Goal: Task Accomplishment & Management: Manage account settings

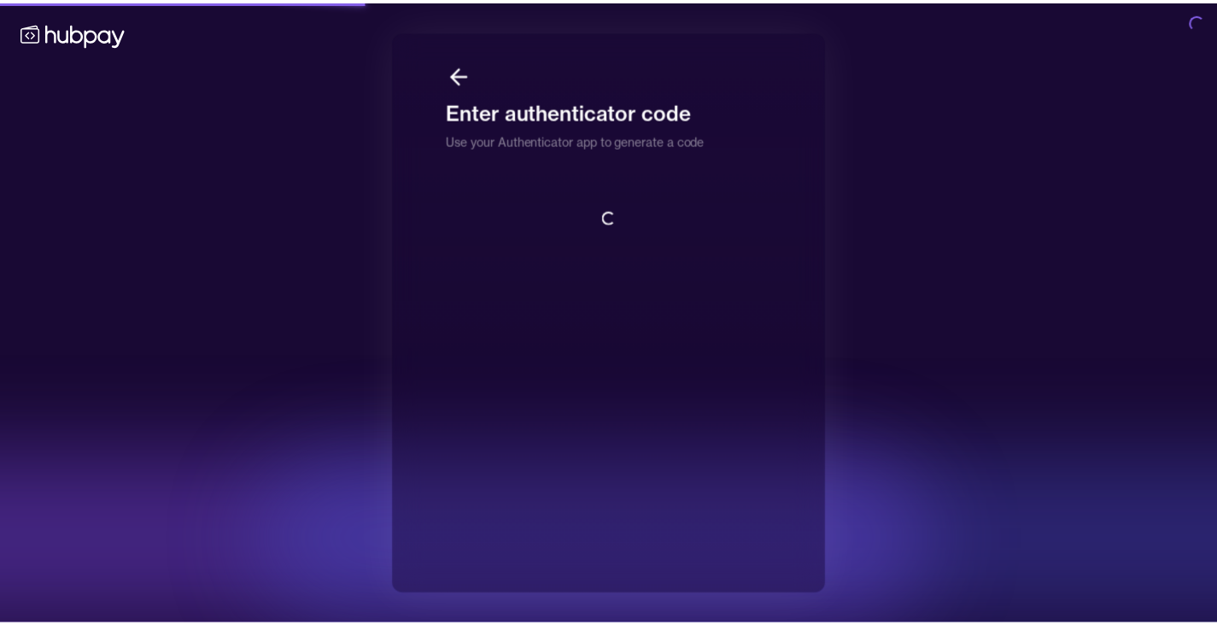
scroll to position [2, 0]
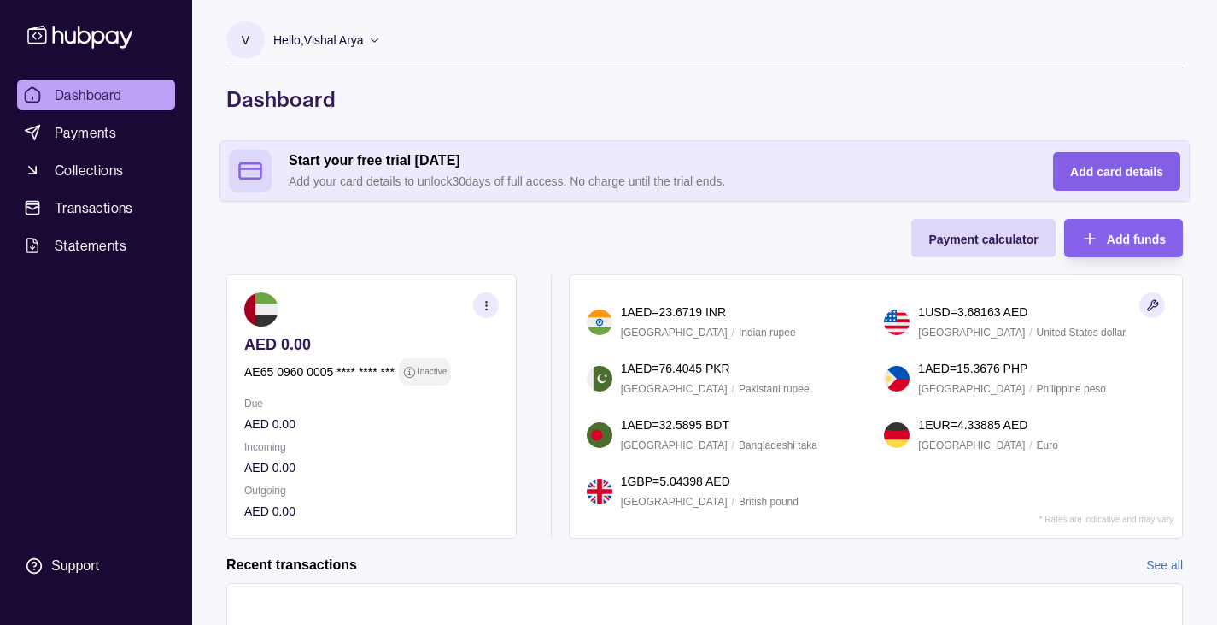
click at [1092, 174] on span "Add card details" at bounding box center [1116, 172] width 93 height 14
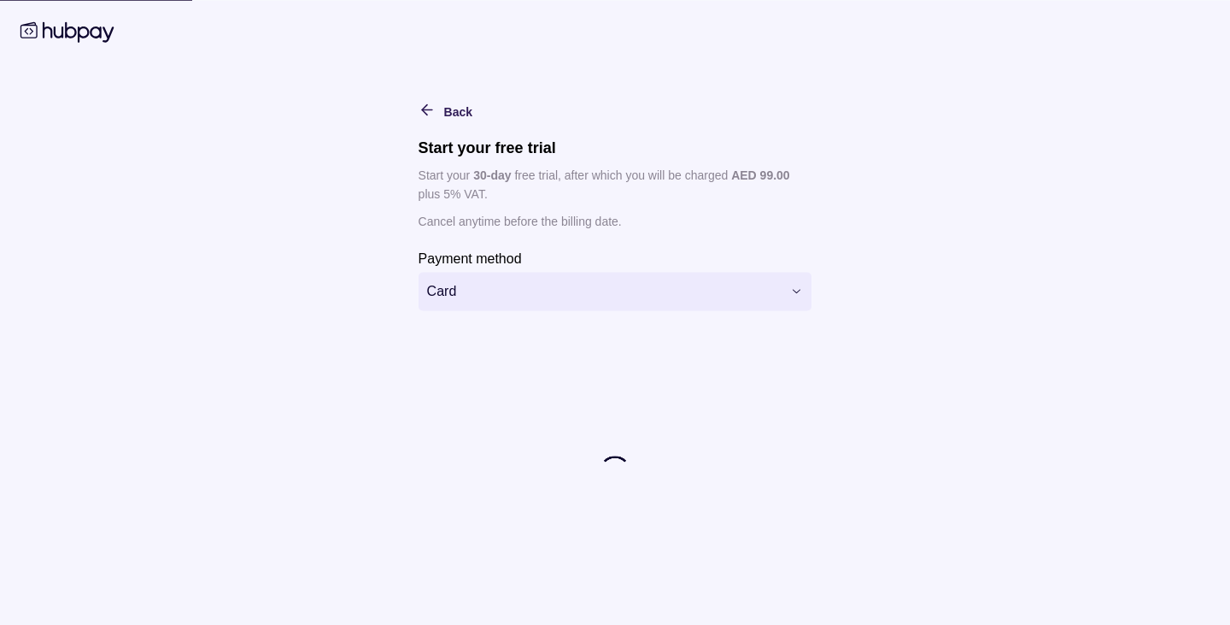
click at [547, 297] on html "Dashboard Payments Collections Transactions Statements Support V Hello, Vishal …" at bounding box center [615, 408] width 1230 height 817
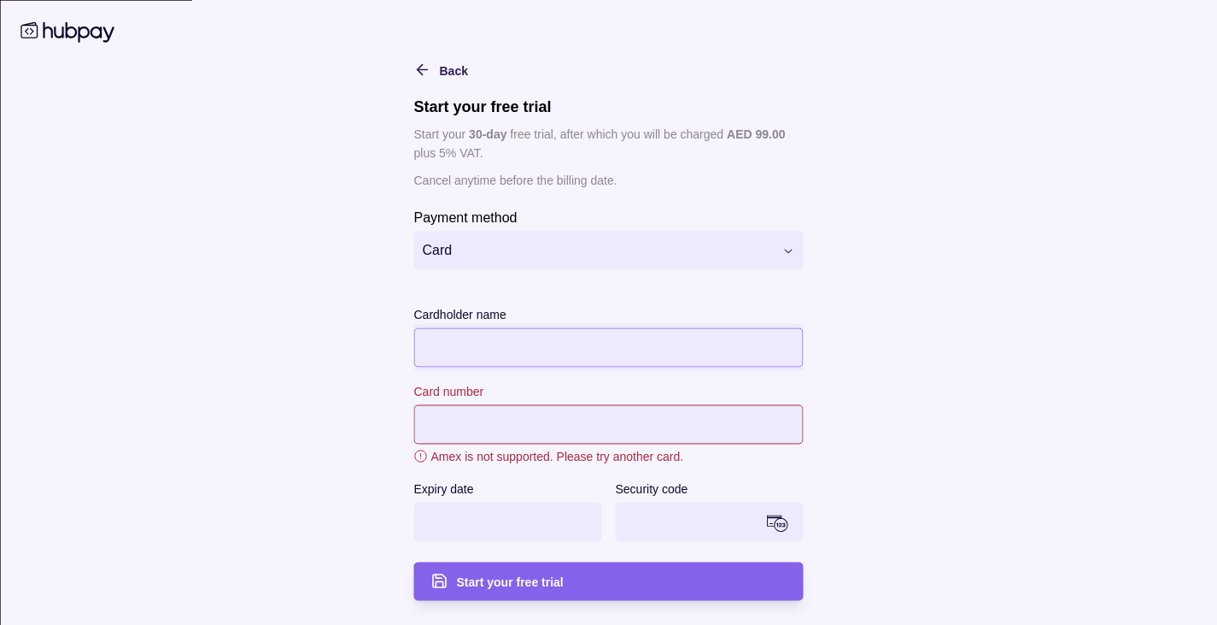
scroll to position [4, 0]
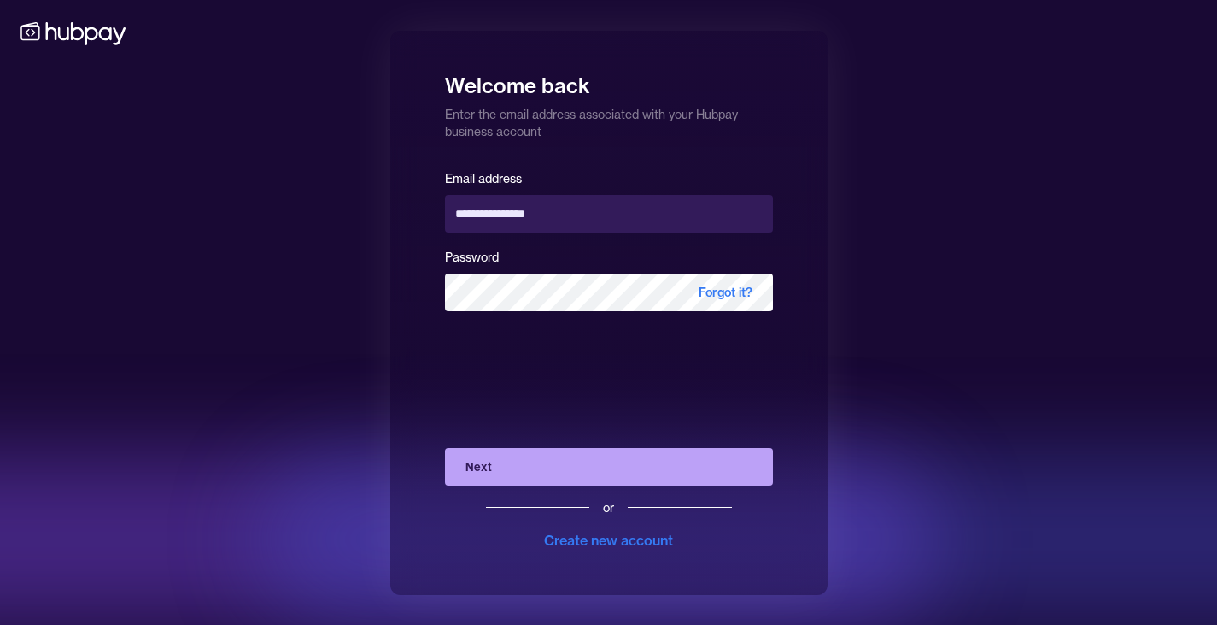
click at [612, 466] on button "Next" at bounding box center [609, 467] width 328 height 38
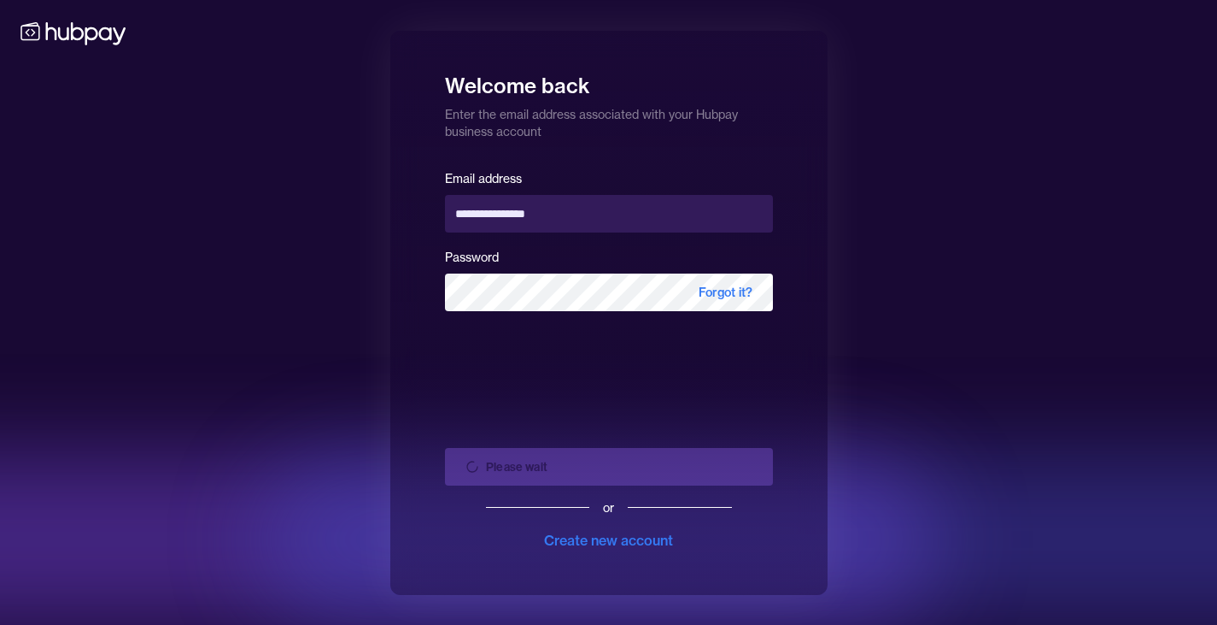
click at [655, 469] on div "Please wait or Create new account" at bounding box center [609, 492] width 328 height 116
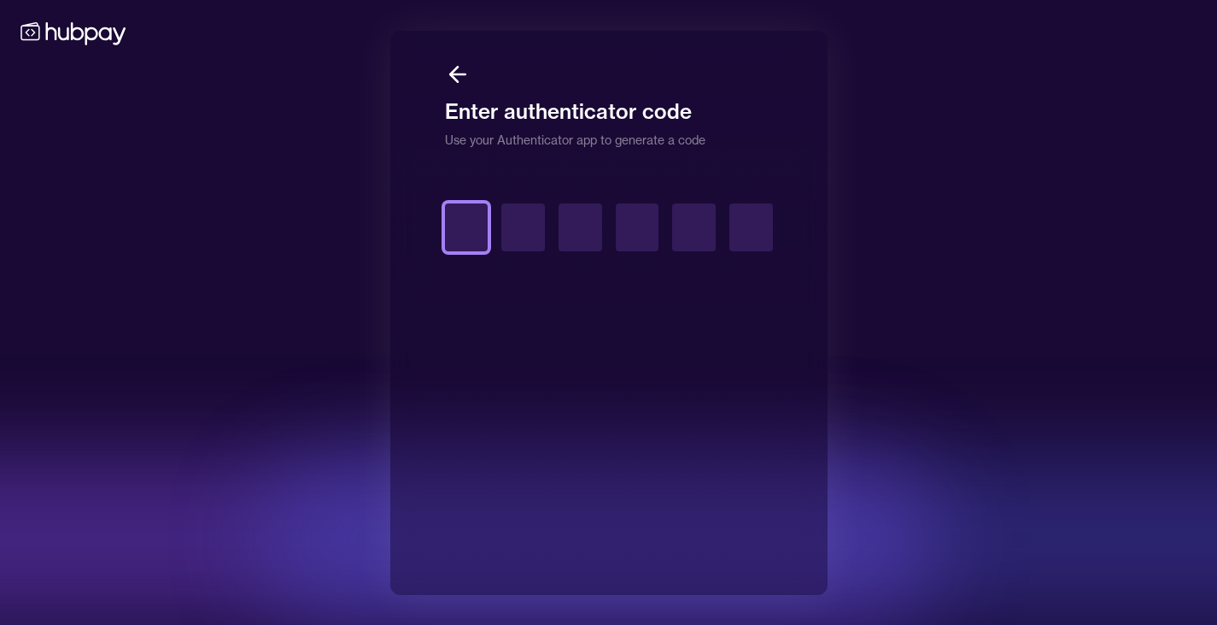
type input "*"
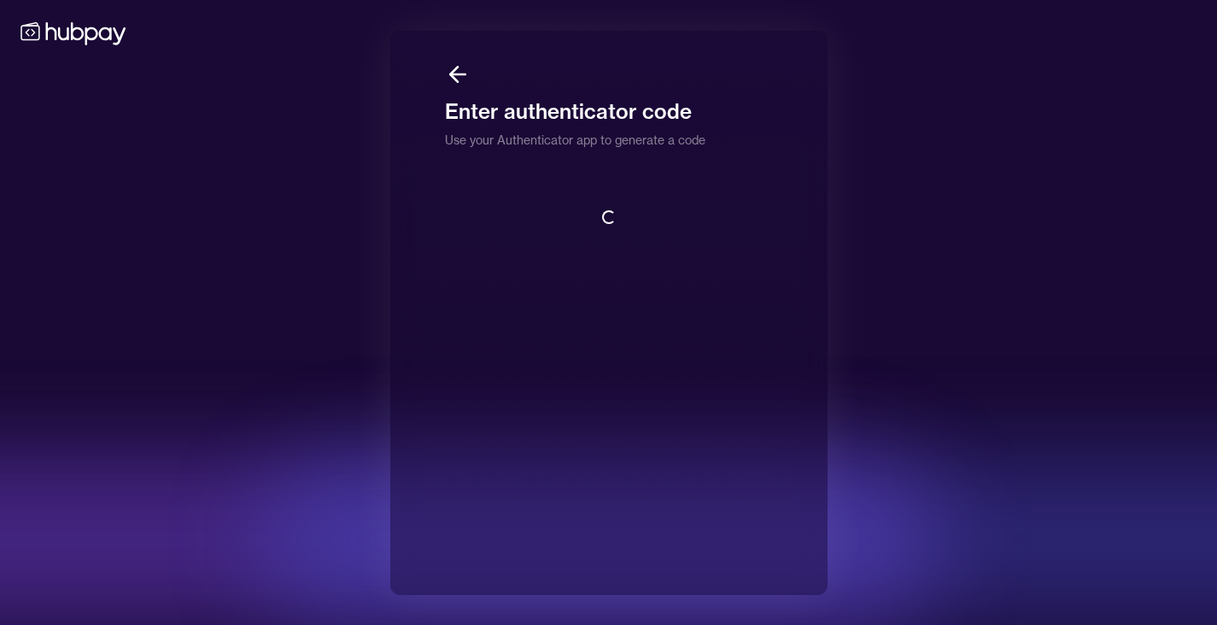
scroll to position [2, 0]
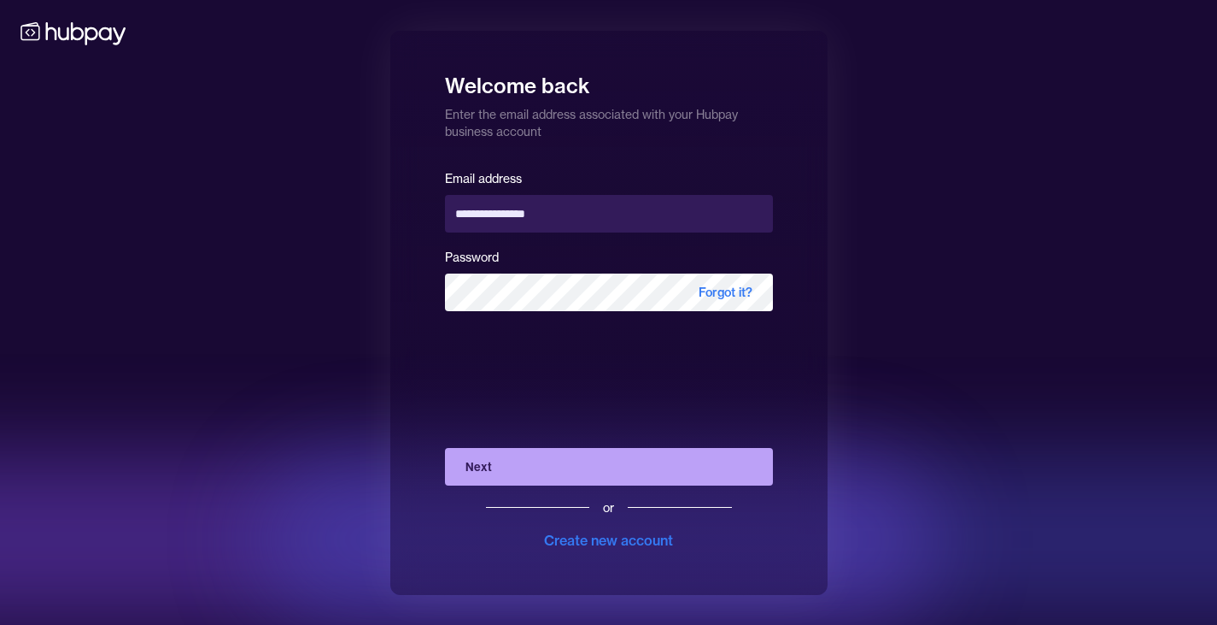
click at [571, 470] on button "Next" at bounding box center [609, 467] width 328 height 38
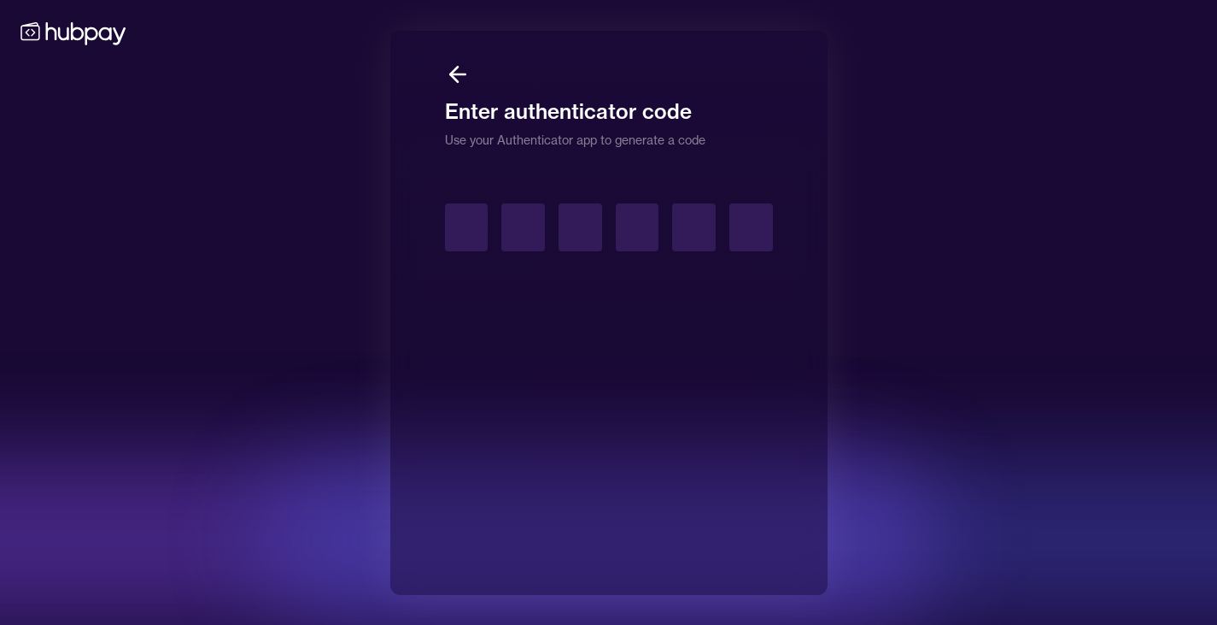
type input "*"
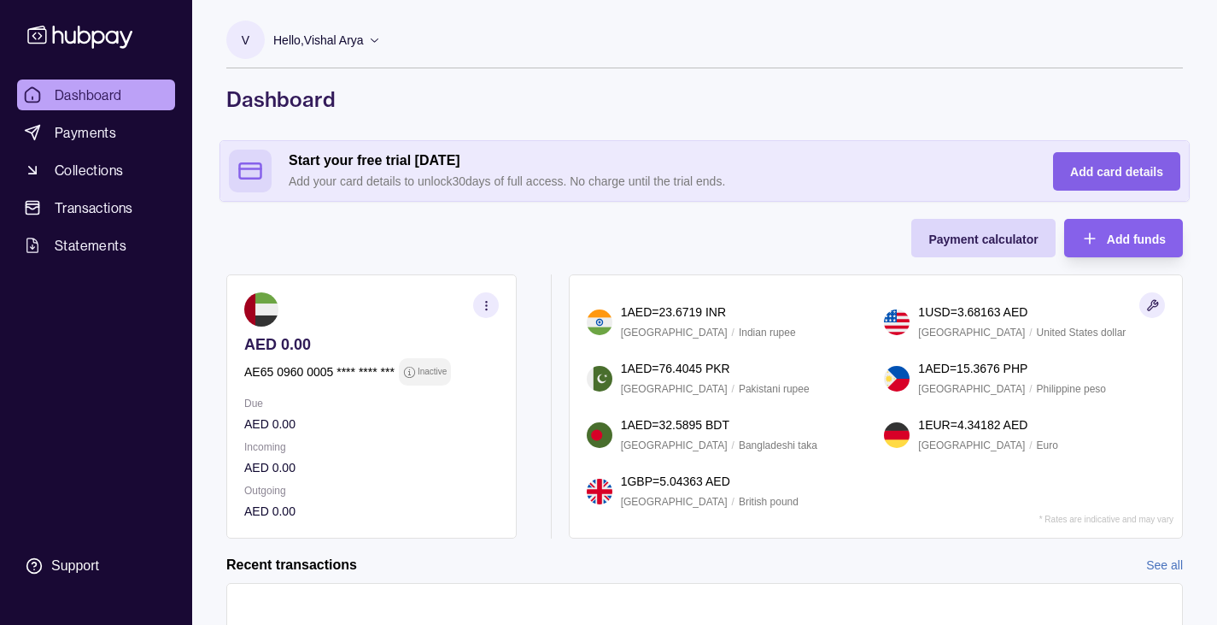
click at [1094, 173] on span "Add card details" at bounding box center [1116, 172] width 93 height 14
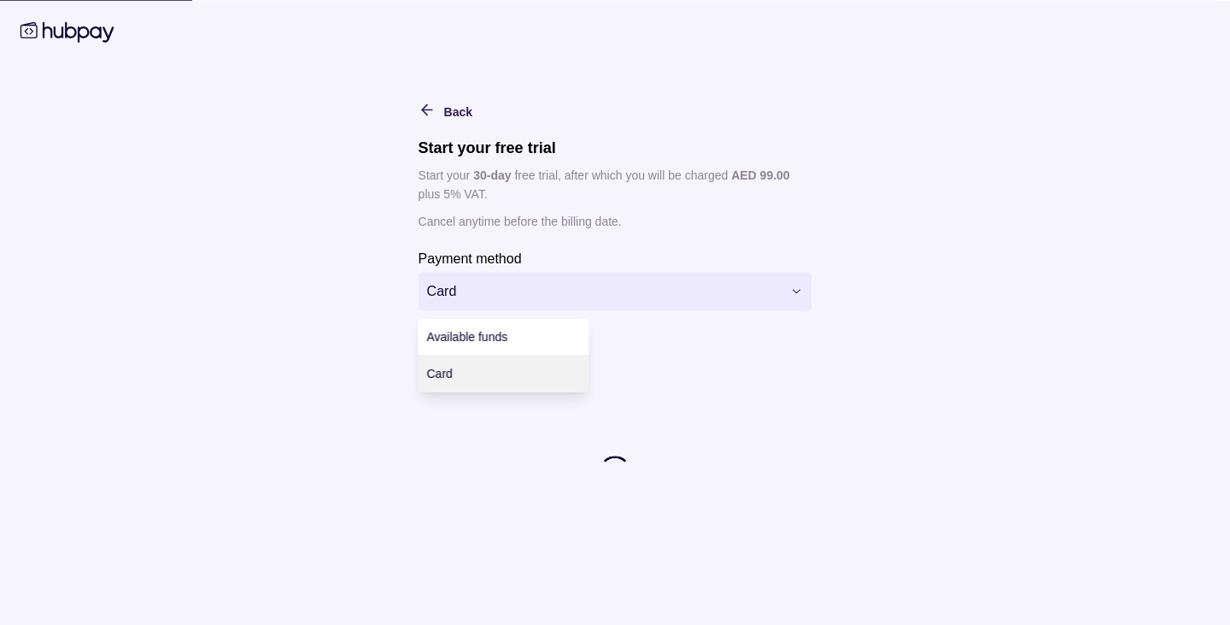
click at [751, 273] on html "Dashboard Payments Collections Transactions Statements Support V Hello, Vishal …" at bounding box center [615, 408] width 1230 height 817
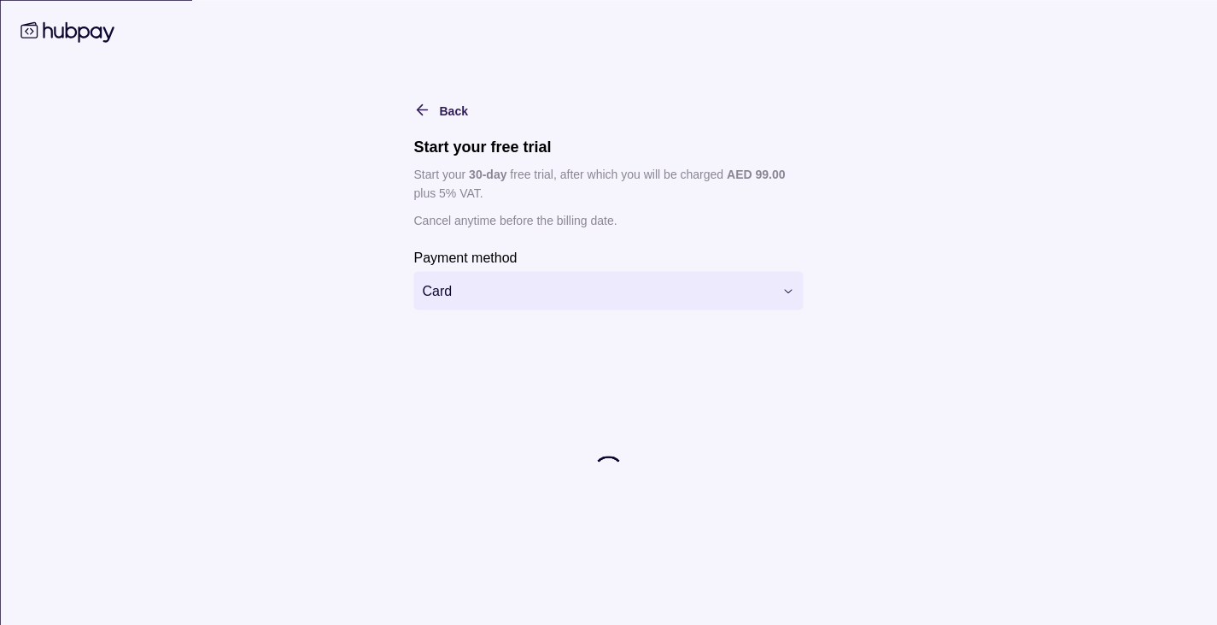
click at [764, 549] on section at bounding box center [609, 489] width 390 height 139
click at [418, 109] on icon "button" at bounding box center [422, 110] width 17 height 17
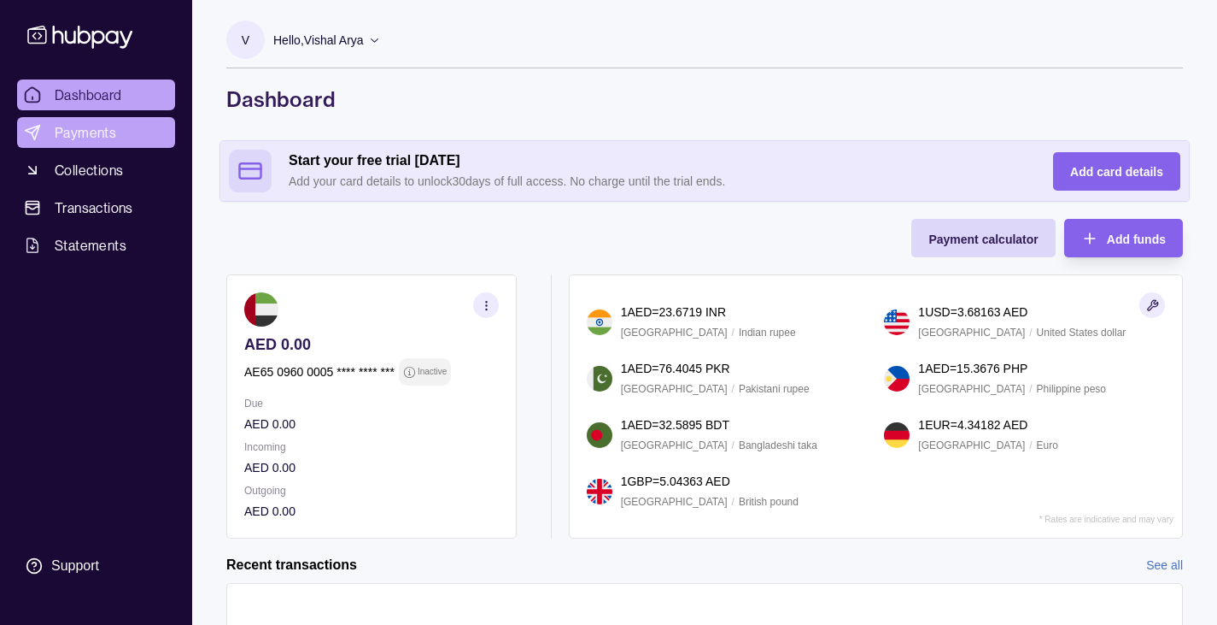
click at [104, 126] on span "Payments" at bounding box center [86, 132] width 62 height 21
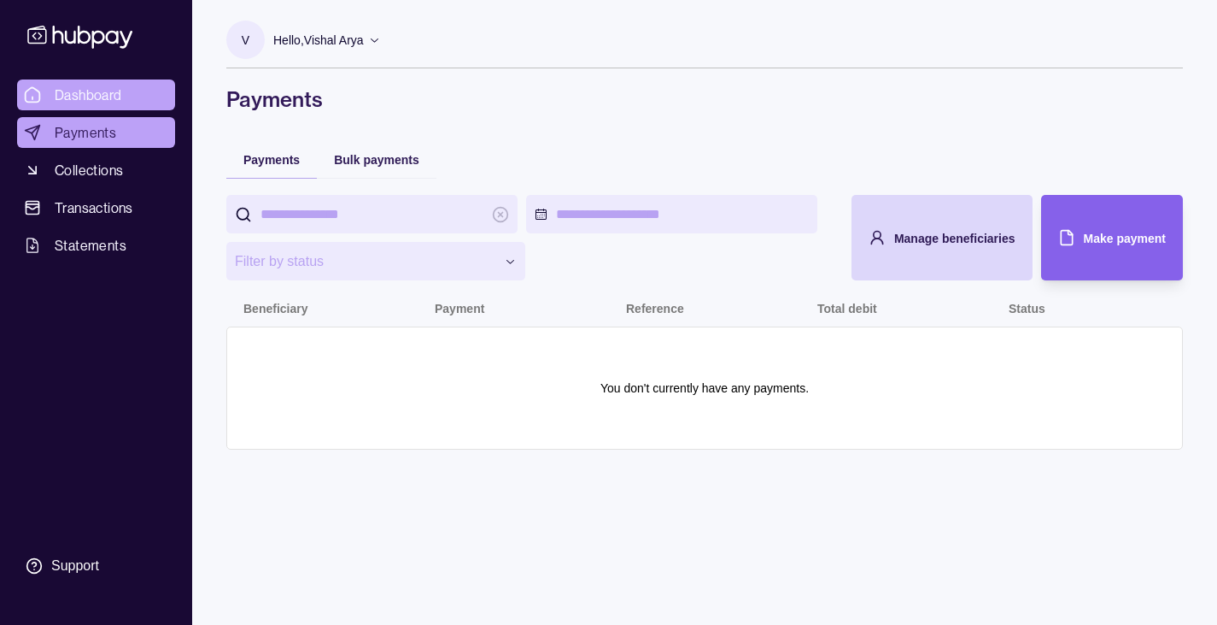
click at [116, 92] on span "Dashboard" at bounding box center [88, 95] width 67 height 21
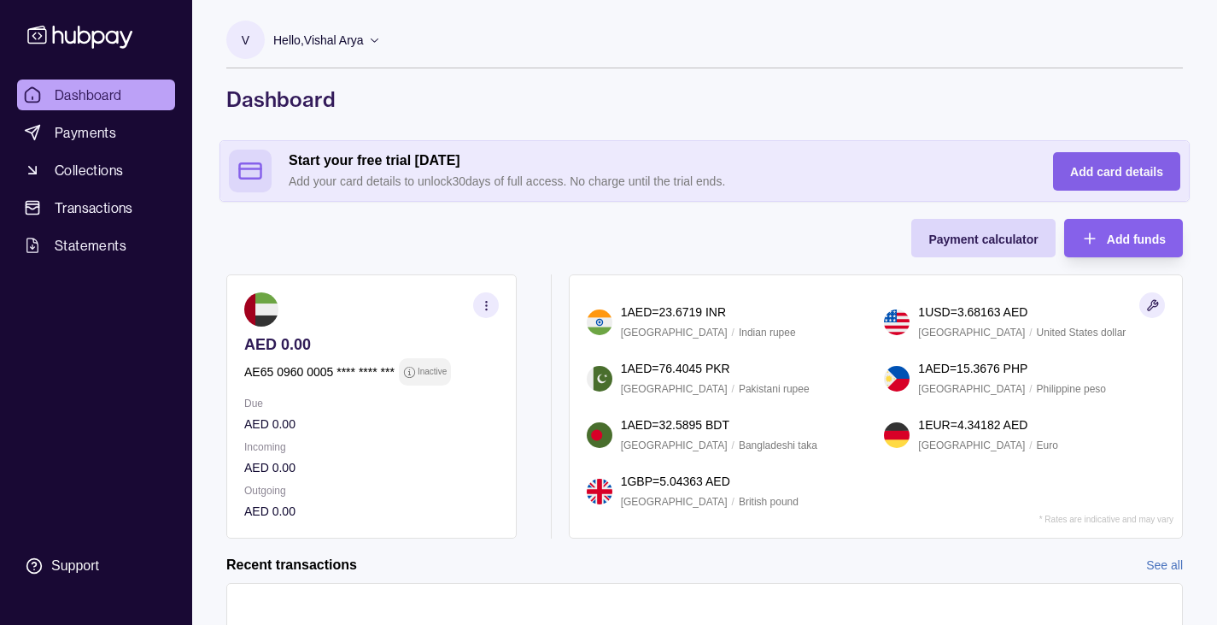
click at [1101, 179] on div "Add card details" at bounding box center [1116, 171] width 93 height 21
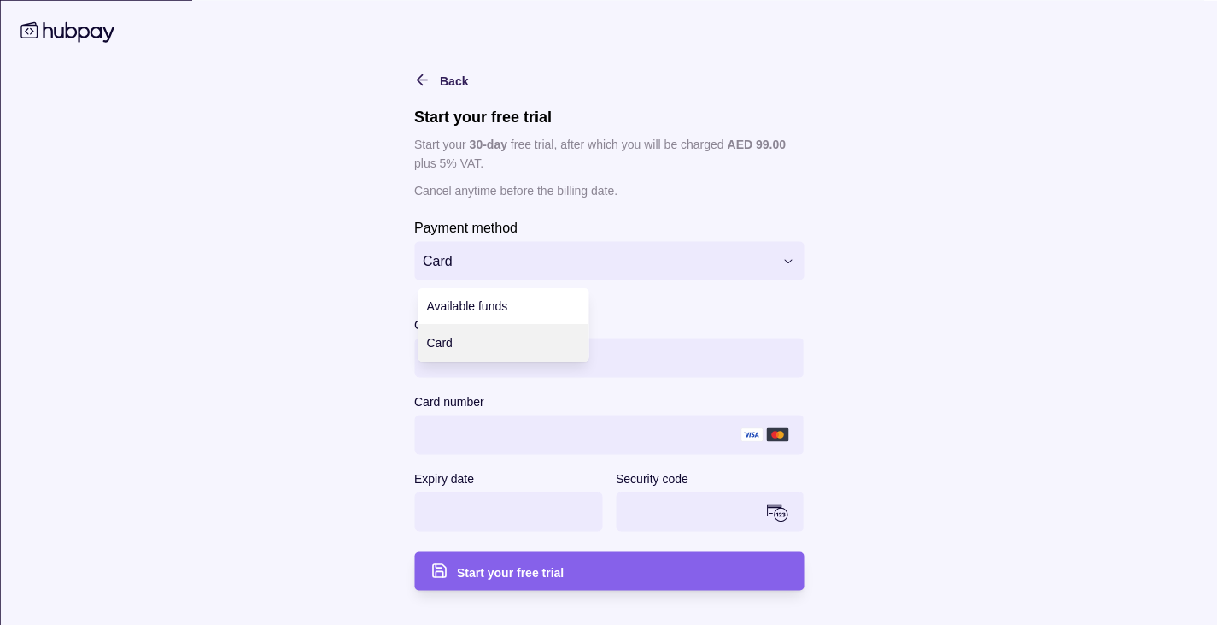
click at [602, 258] on html "Dashboard Payments Collections Transactions Statements Support V Hello, Vishal …" at bounding box center [608, 408] width 1217 height 817
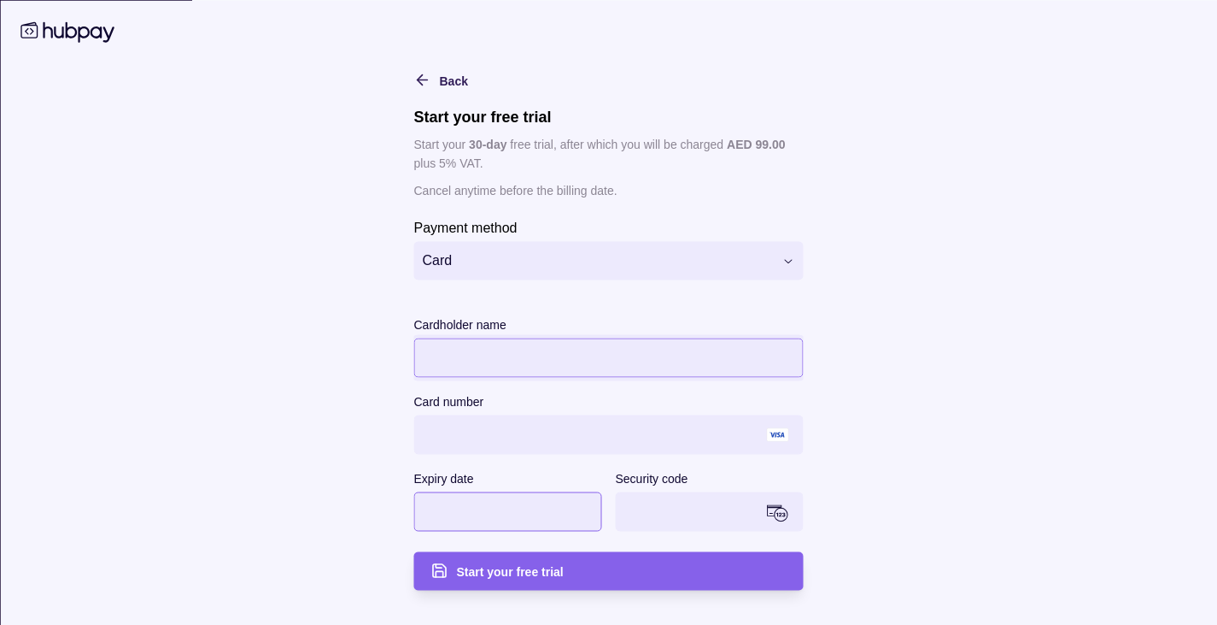
click at [484, 530] on div at bounding box center [508, 510] width 188 height 39
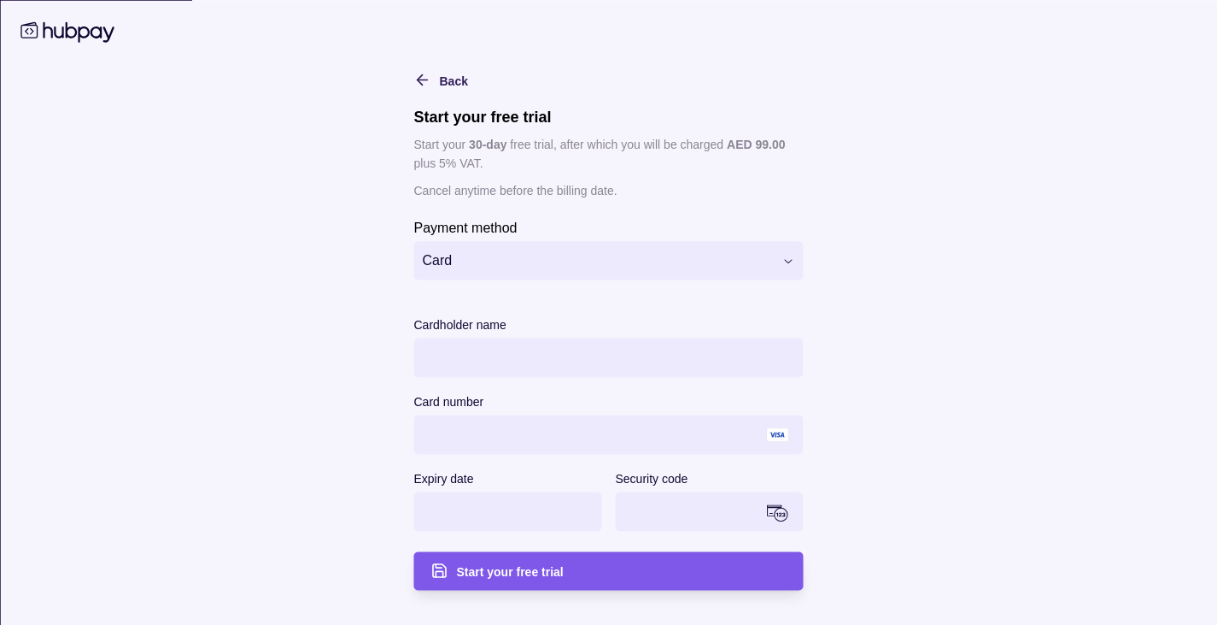
click at [673, 562] on div "Start your free trial" at bounding box center [622, 570] width 330 height 21
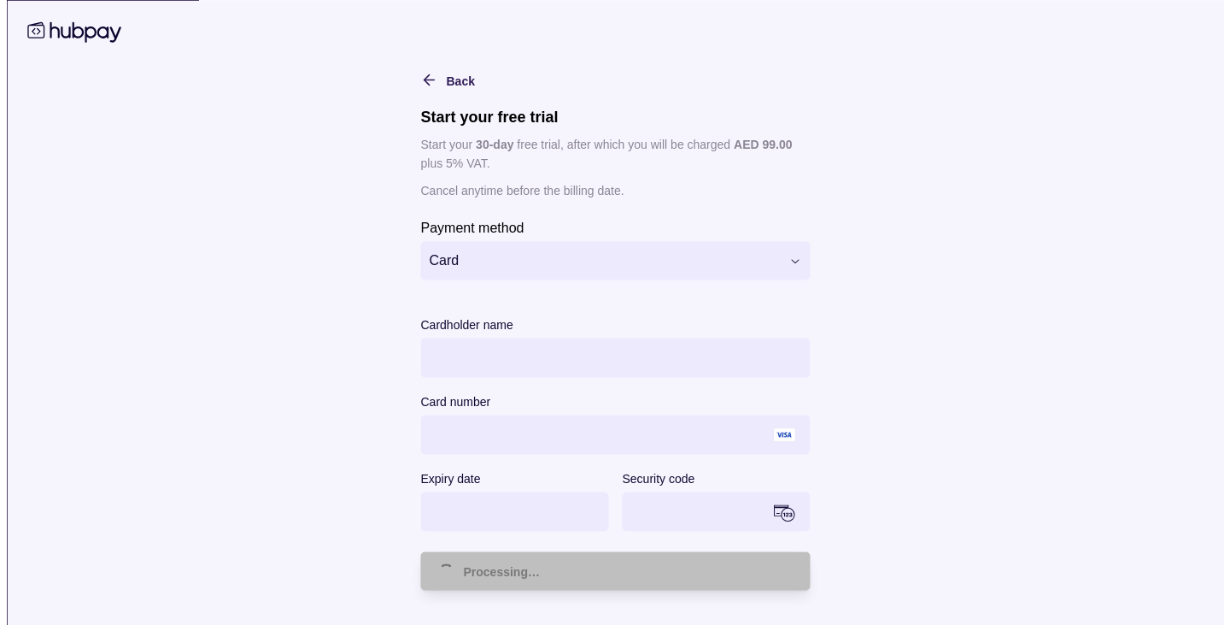
scroll to position [137, 0]
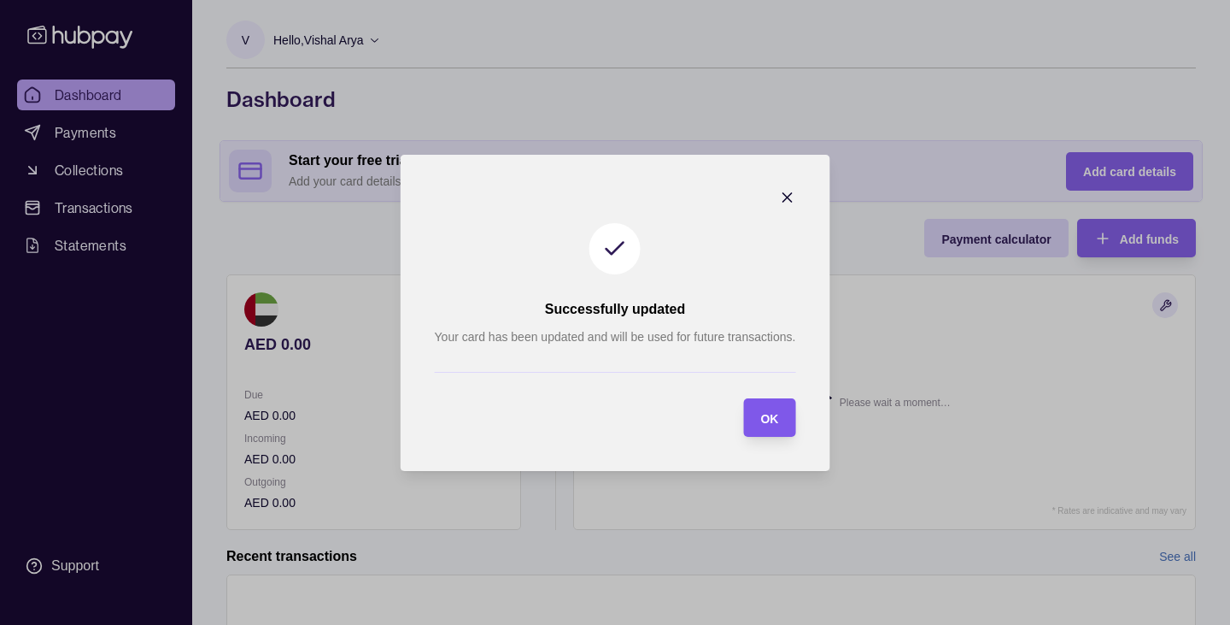
click at [772, 423] on span "OK" at bounding box center [769, 418] width 18 height 14
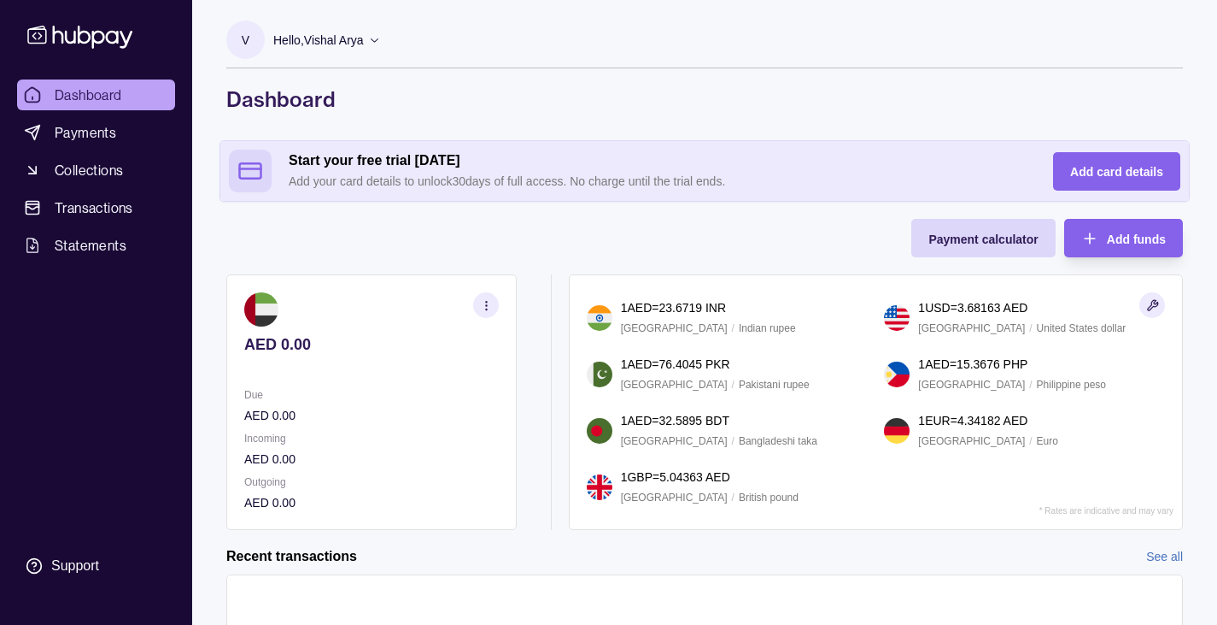
click at [636, 225] on div "Payment calculator Add funds AED 0.00 Due AED 0.00 Incoming AED 0.00 Outgoing A…" at bounding box center [704, 374] width 957 height 311
click at [91, 101] on span "Dashboard" at bounding box center [88, 95] width 67 height 21
click at [91, 139] on span "Payments" at bounding box center [86, 132] width 62 height 21
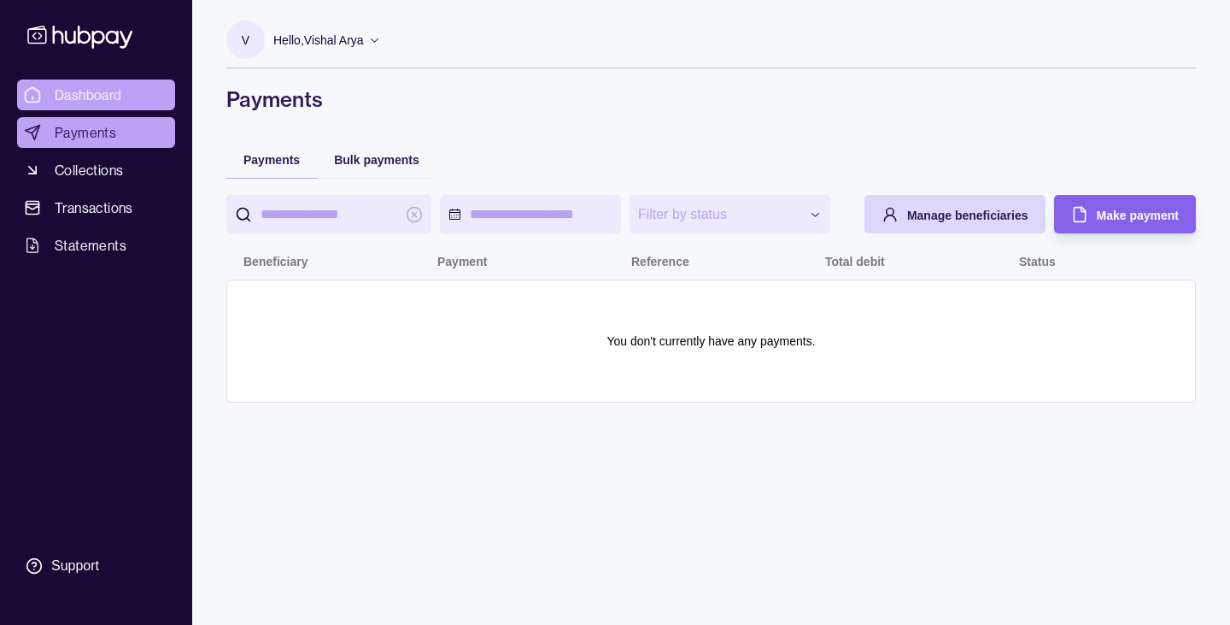
click at [103, 97] on span "Dashboard" at bounding box center [88, 95] width 67 height 21
